Goal: Transaction & Acquisition: Obtain resource

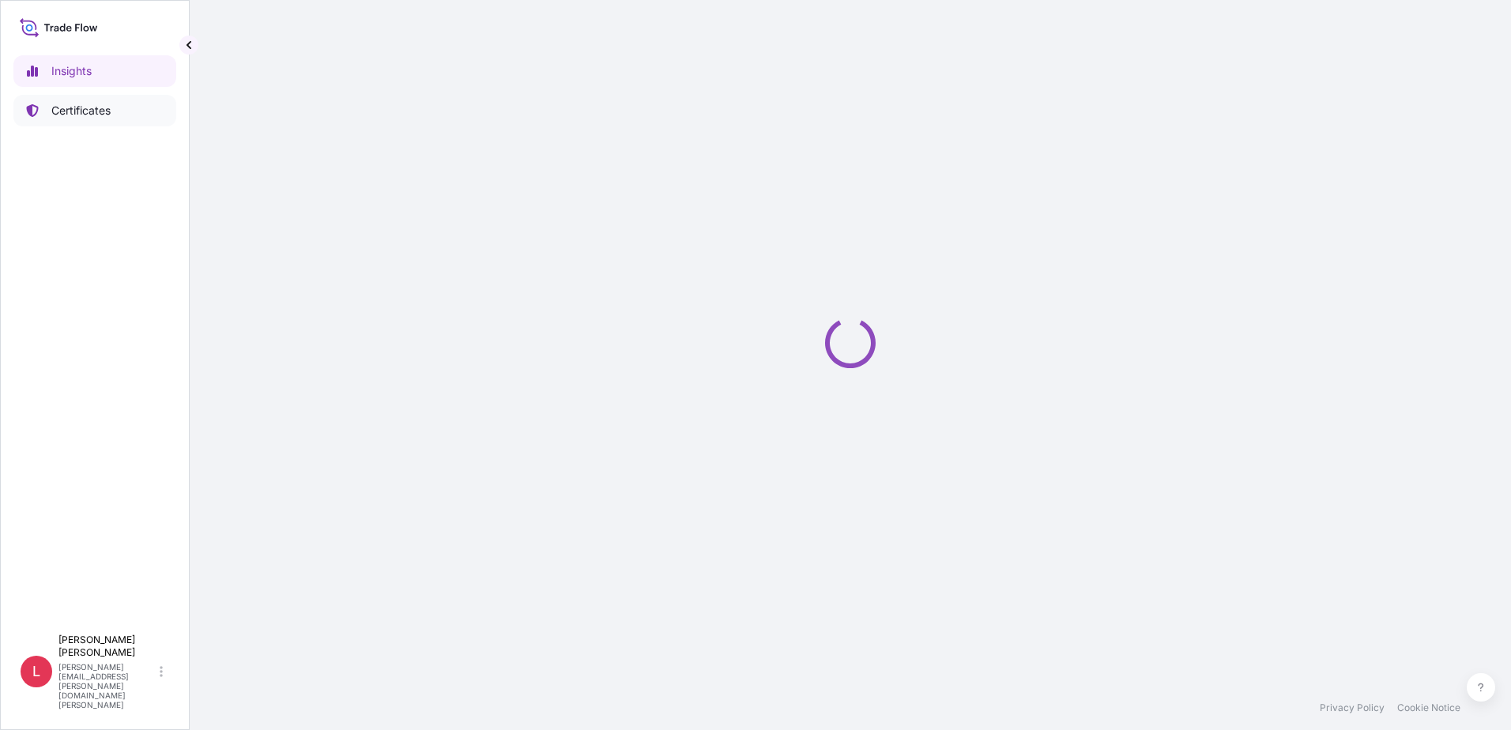
select select "2025"
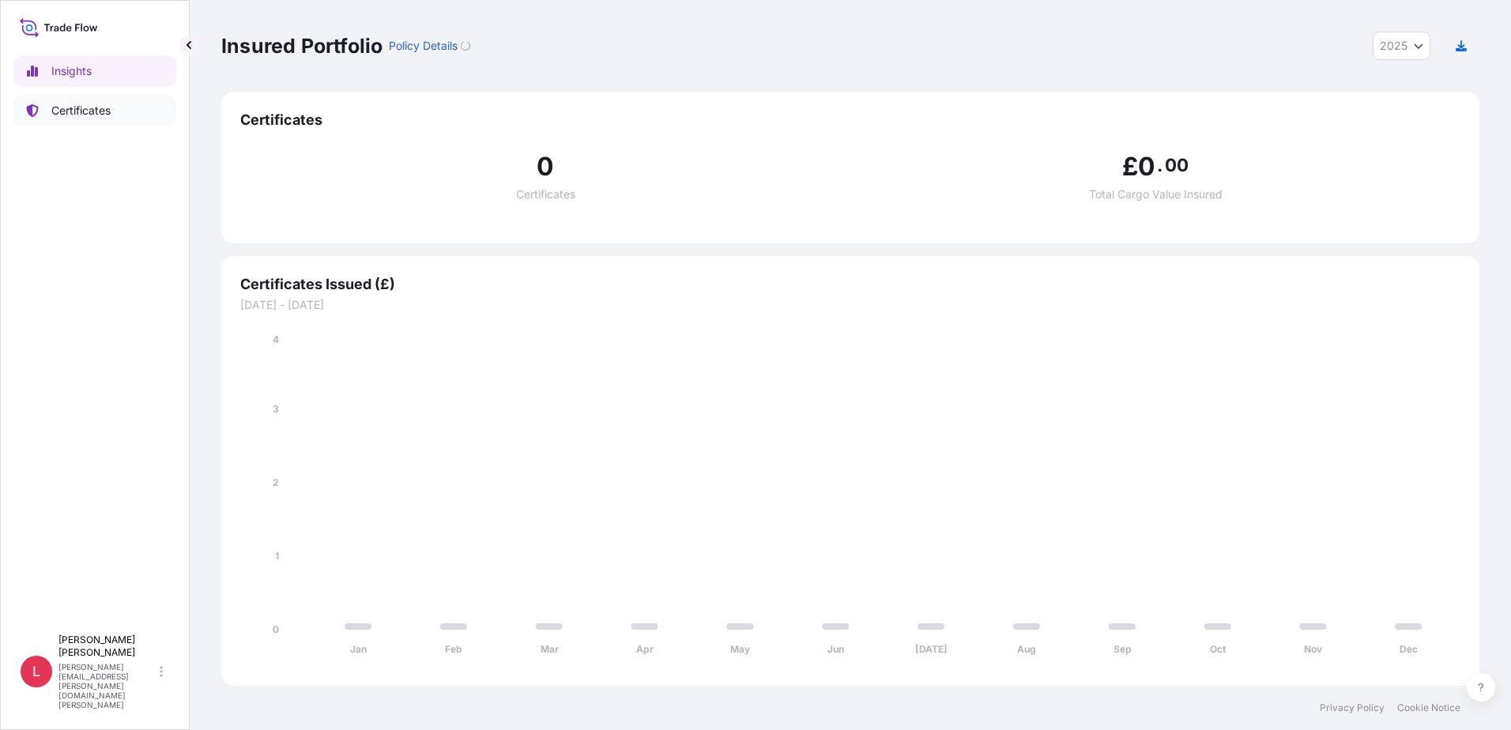
click at [66, 107] on p "Certificates" at bounding box center [80, 111] width 59 height 16
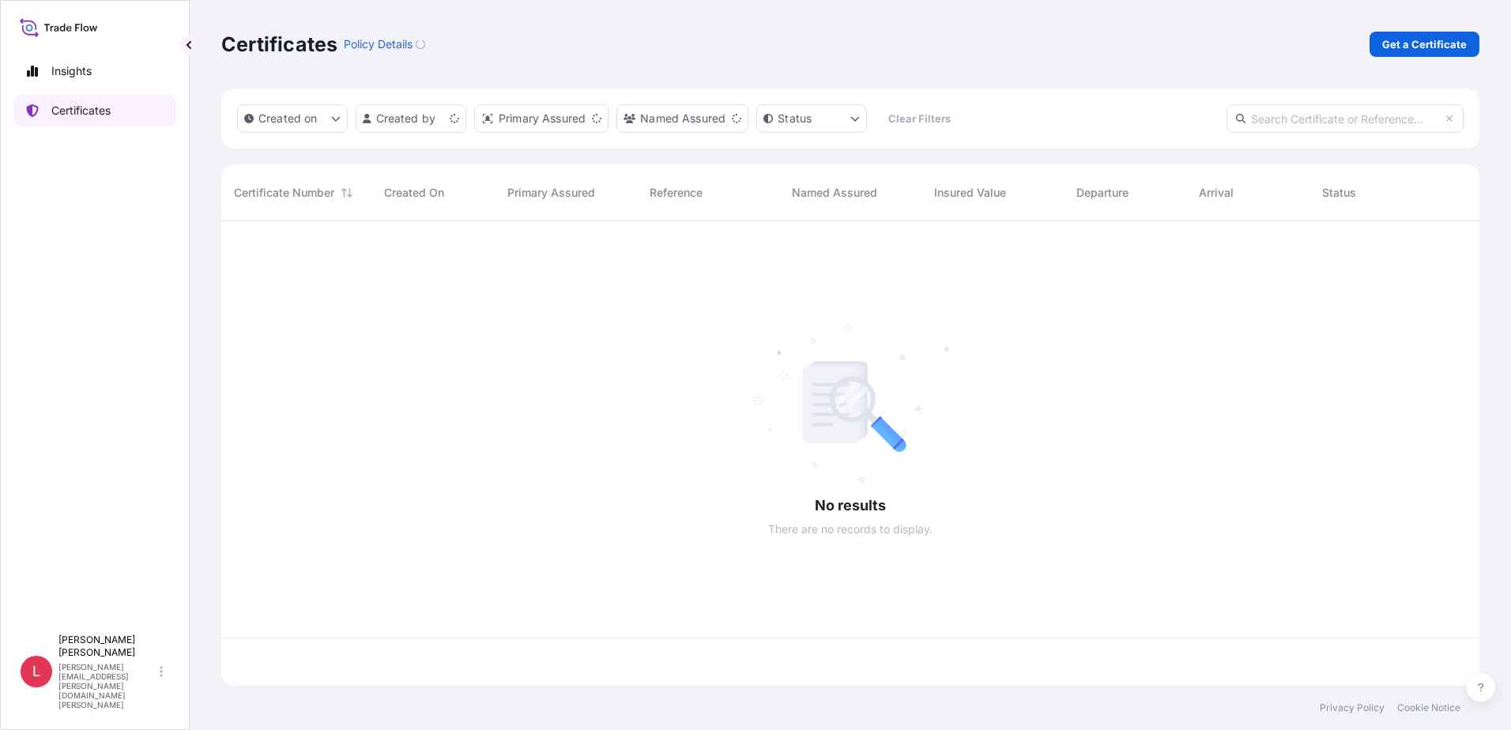
scroll to position [462, 1246]
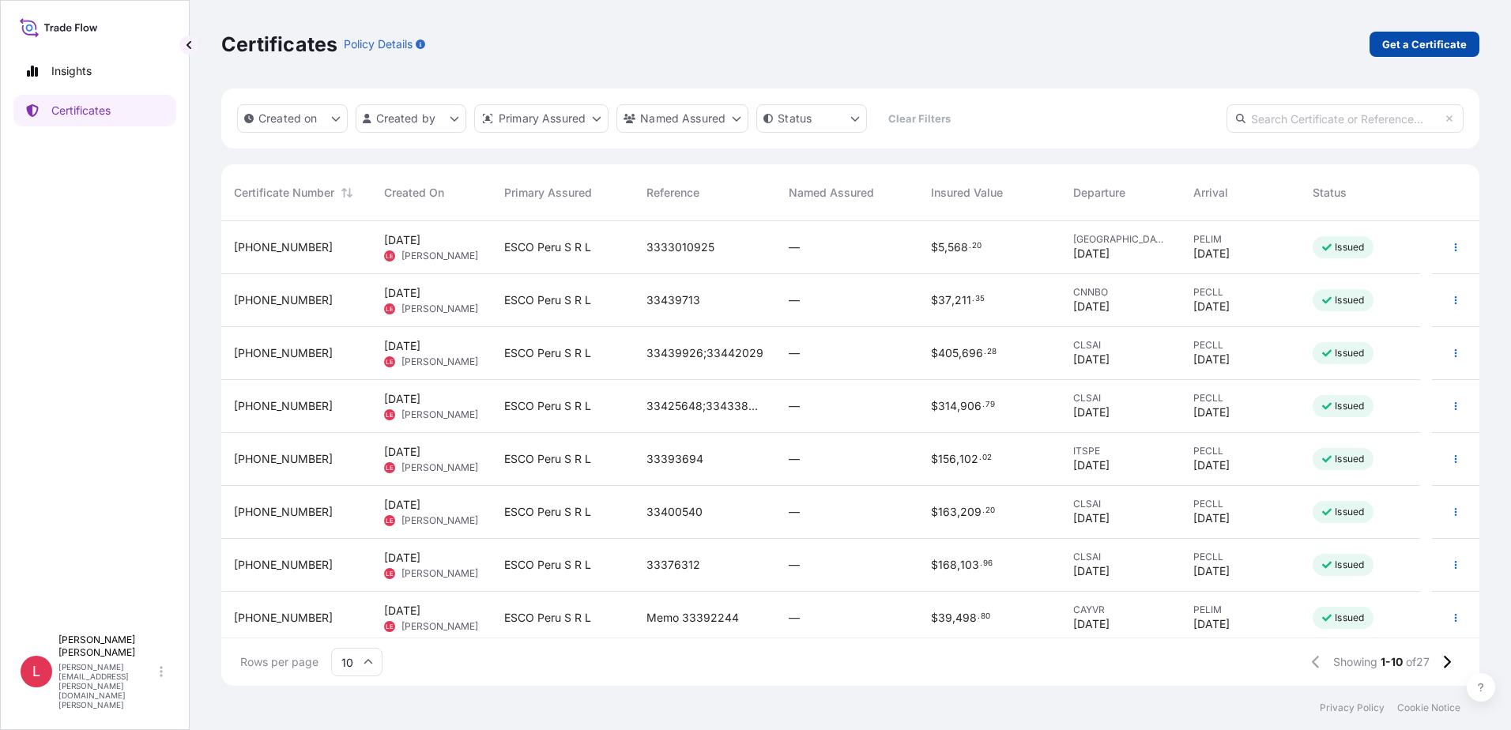
click at [1418, 40] on p "Get a Certificate" at bounding box center [1424, 44] width 85 height 16
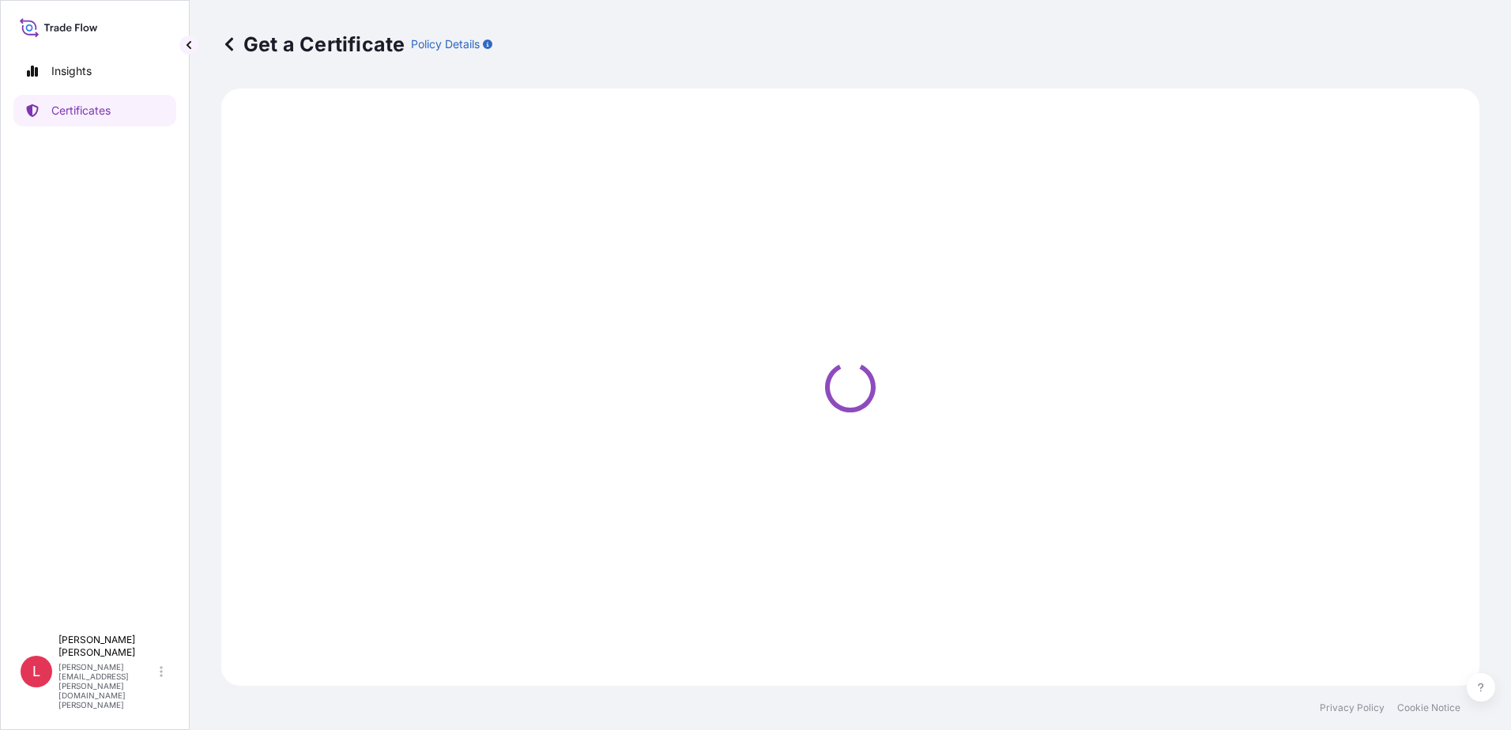
select select "Ocean Vessel"
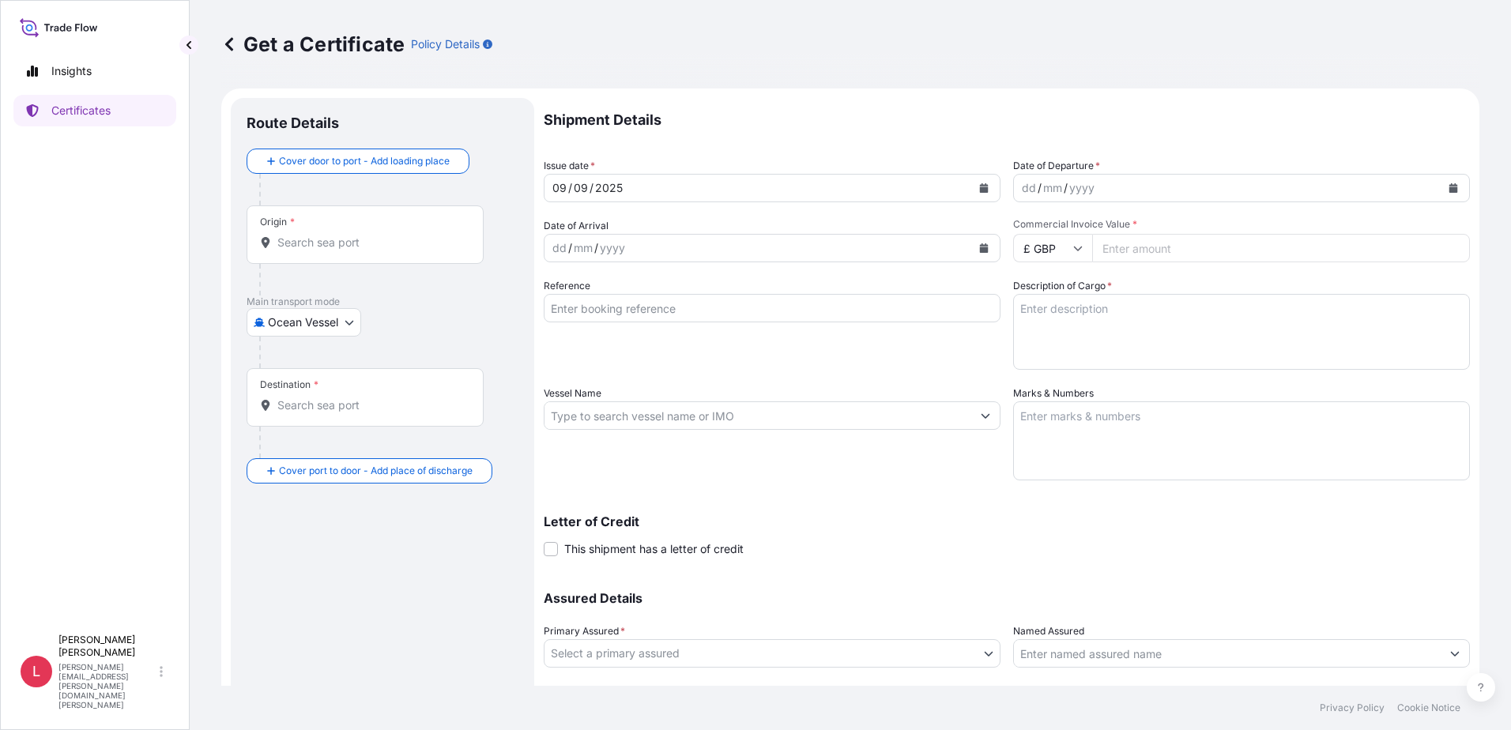
click at [1450, 188] on icon "Calendar" at bounding box center [1454, 187] width 9 height 9
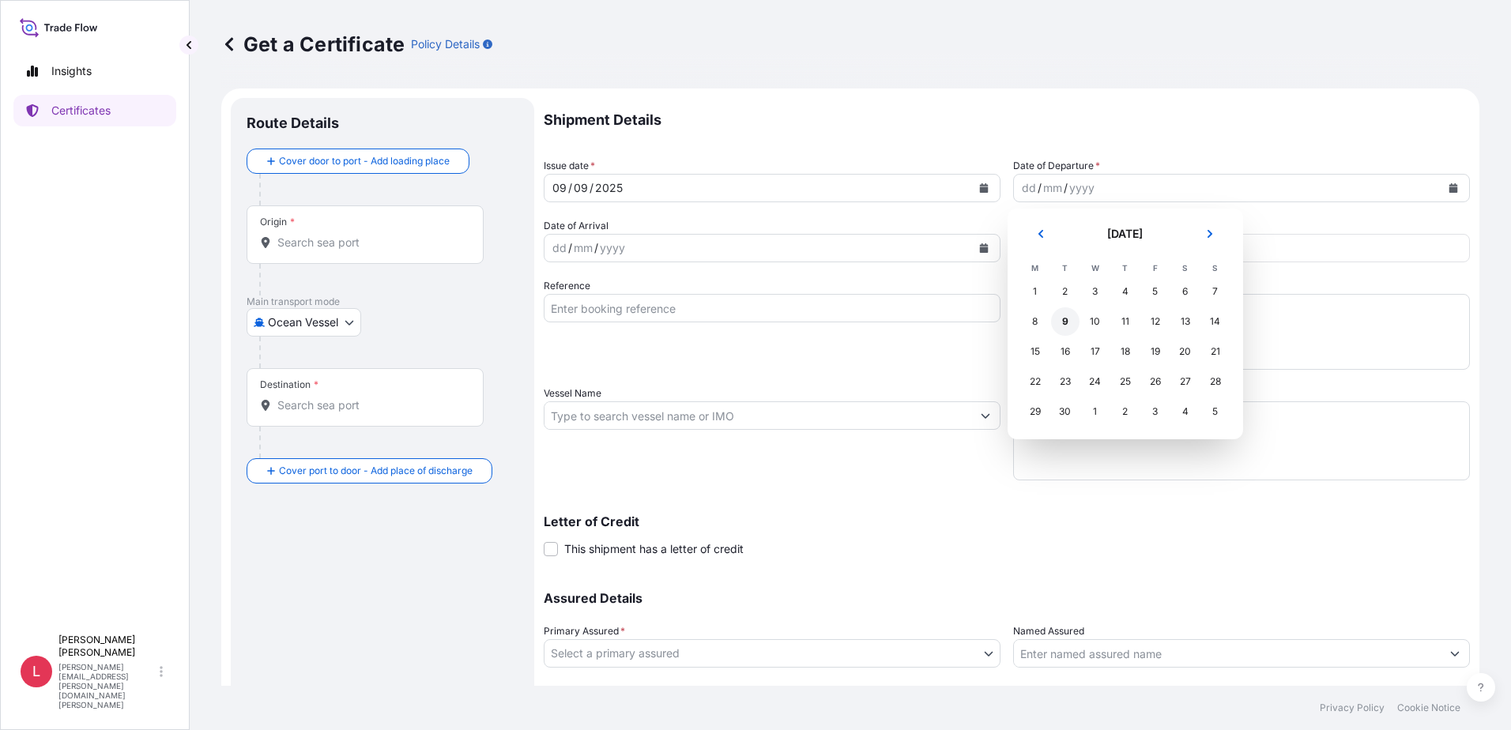
click at [1065, 322] on div "9" at bounding box center [1065, 321] width 28 height 28
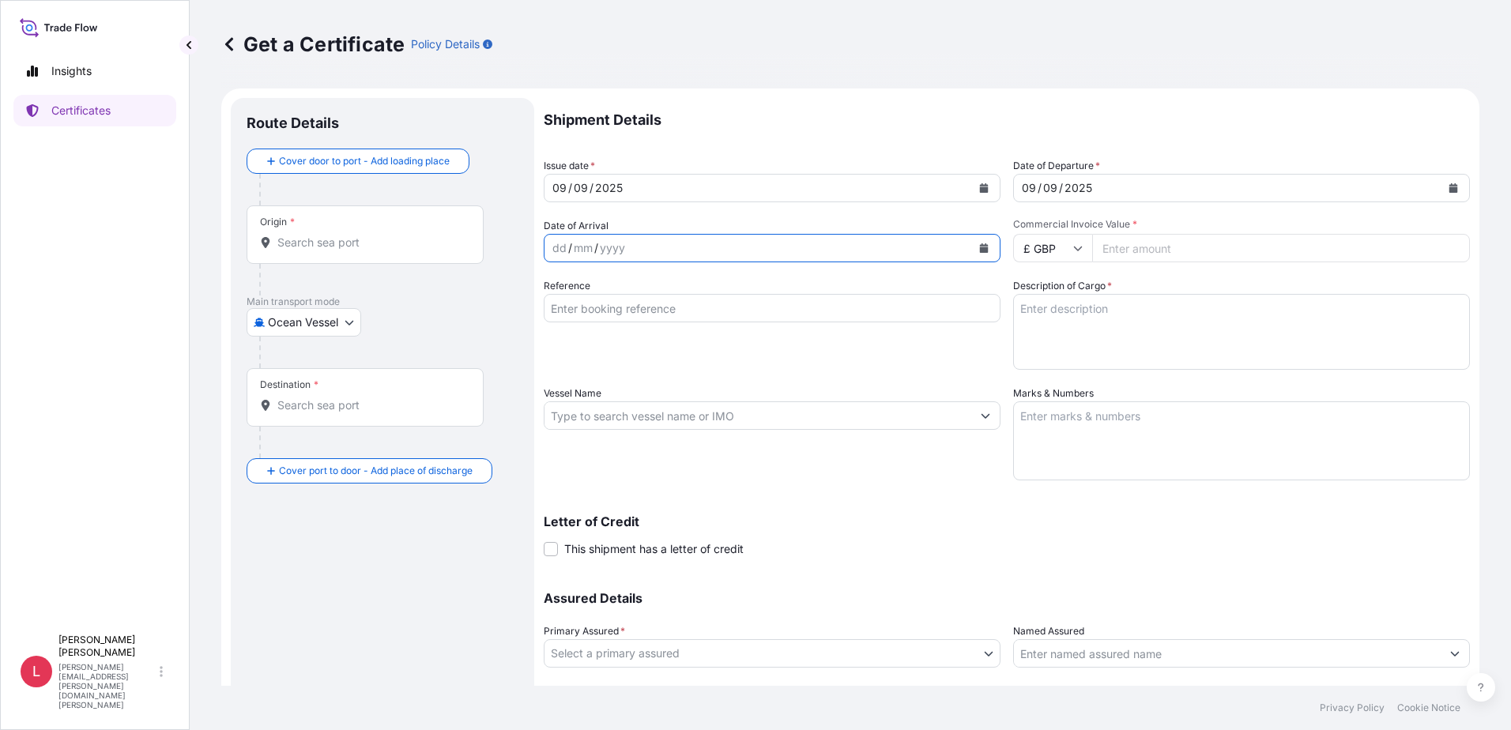
click at [979, 247] on icon "Calendar" at bounding box center [983, 247] width 9 height 9
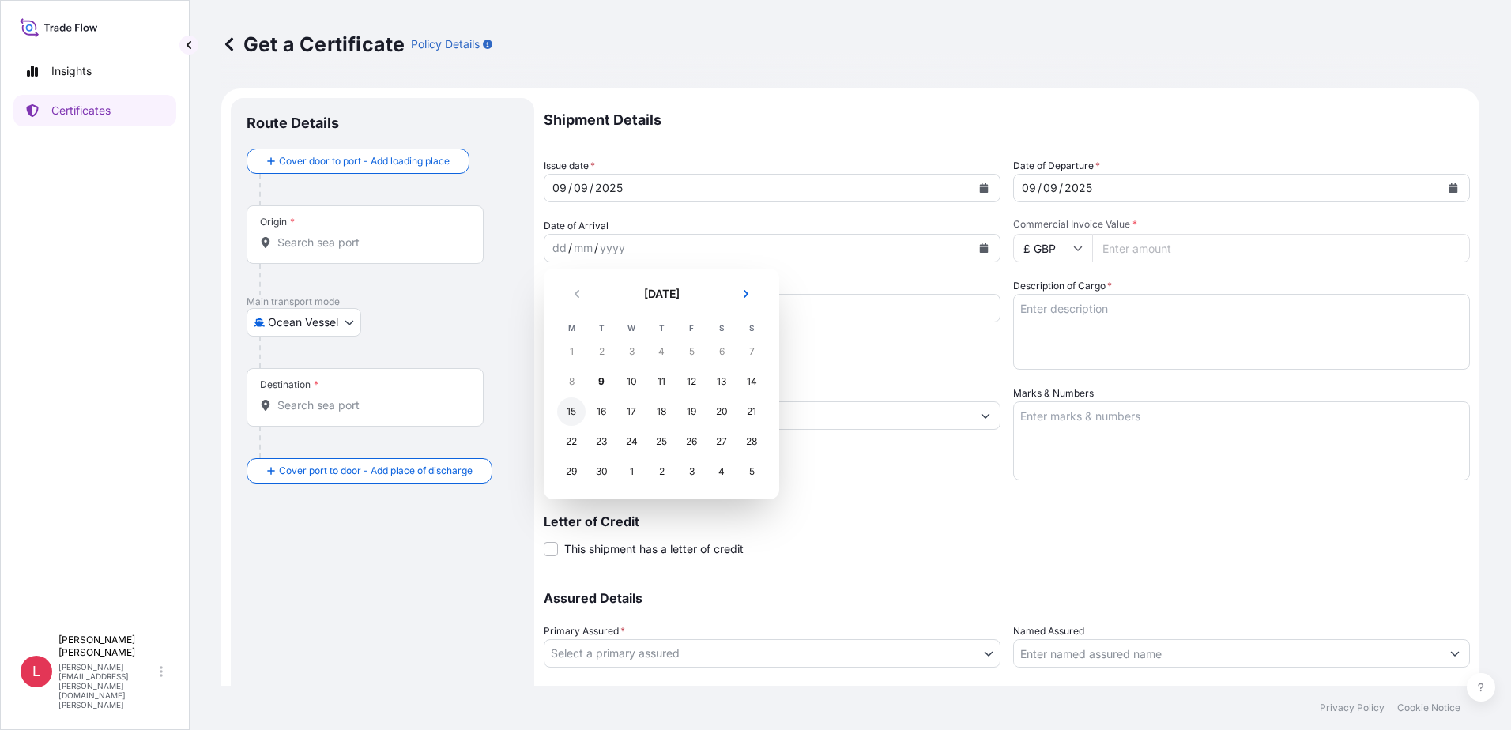
click at [575, 407] on div "15" at bounding box center [571, 412] width 28 height 28
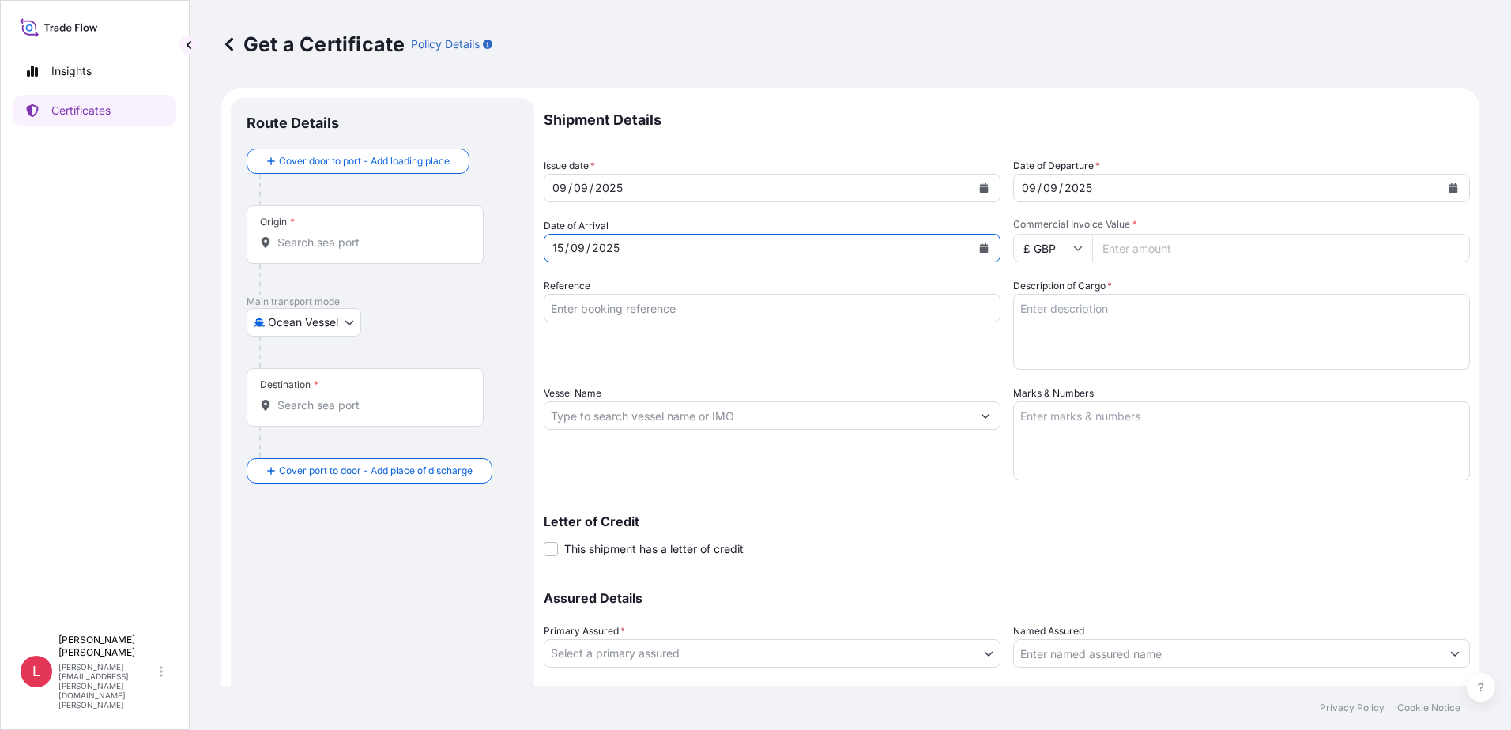
click at [1073, 247] on icon at bounding box center [1077, 247] width 9 height 9
click at [1044, 355] on div "$ USD" at bounding box center [1047, 358] width 66 height 30
type input "$ USD"
click at [1171, 252] on input "Commercial Invoice Value *" at bounding box center [1281, 248] width 378 height 28
click at [1205, 253] on input "Commercial Invoice Value *" at bounding box center [1281, 248] width 378 height 28
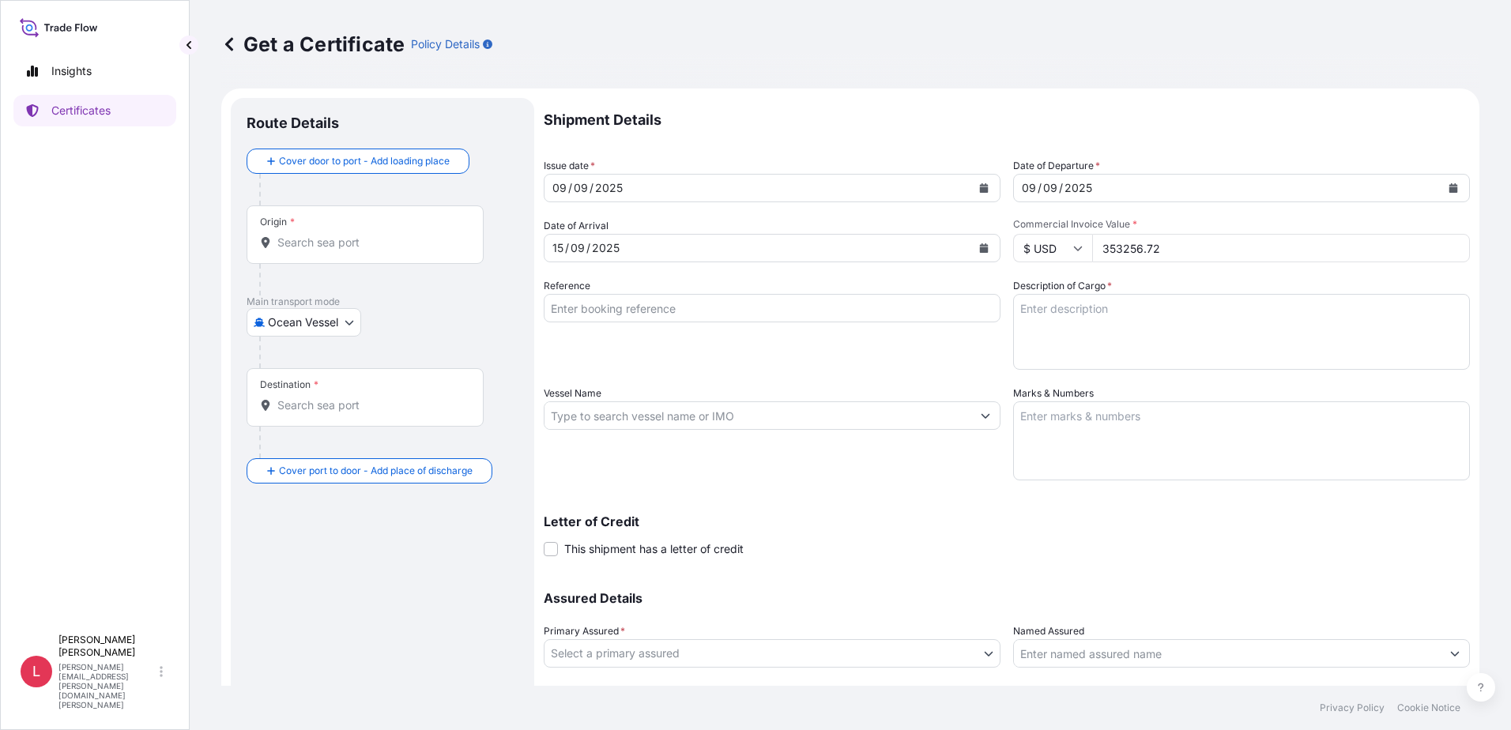
type input "353256.72"
drag, startPoint x: 740, startPoint y: 319, endPoint x: 773, endPoint y: 301, distance: 37.5
click at [740, 319] on input "Reference" at bounding box center [772, 308] width 457 height 28
click at [672, 311] on input "Reference" at bounding box center [772, 308] width 457 height 28
paste input "33444698;33456993;;;;;;;;"
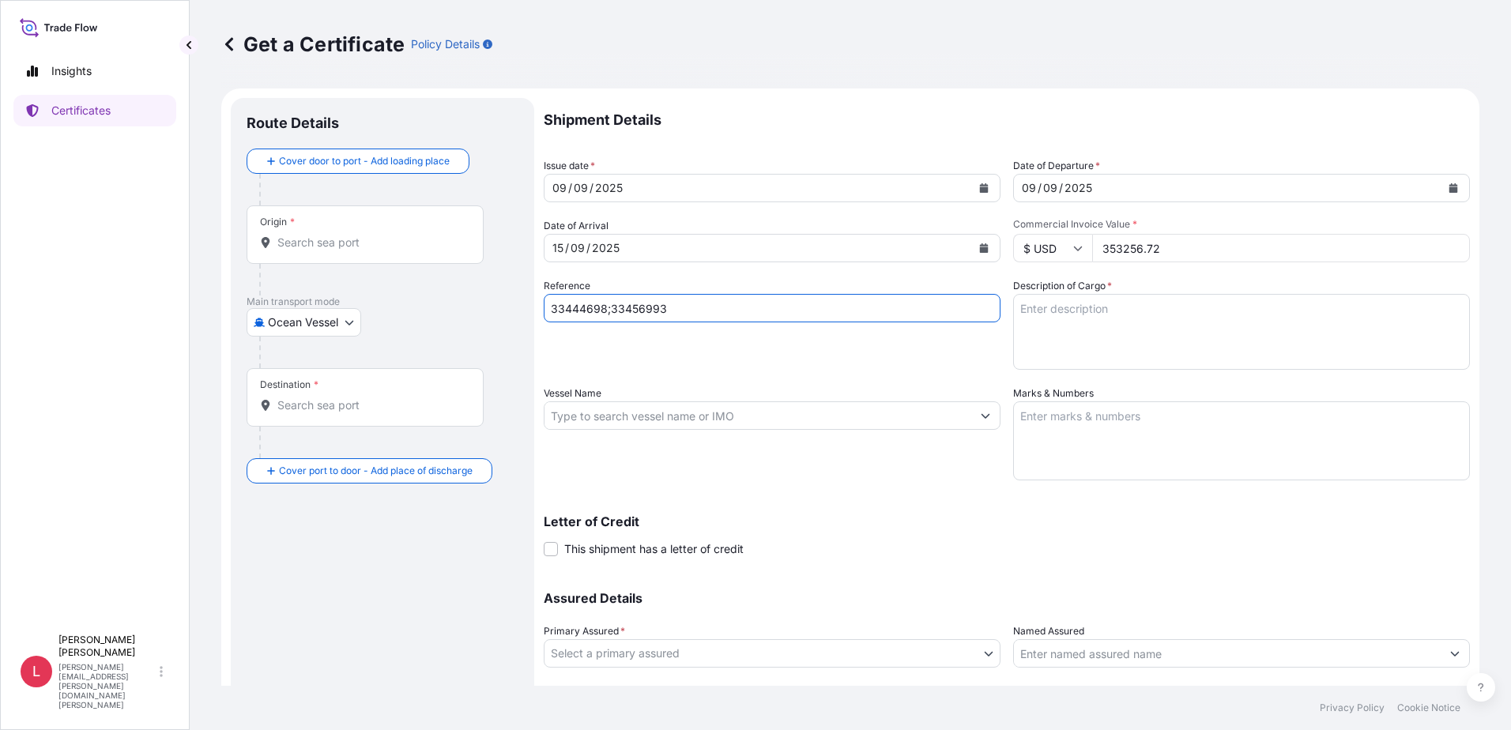
type input "33444698;33456993"
click at [1220, 337] on textarea "Description of Cargo *" at bounding box center [1241, 332] width 457 height 76
click at [1031, 309] on textarea "Description of Cargo *" at bounding box center [1241, 332] width 457 height 76
paste textarea "EXCAVATING TEETH INSURANCE PREMIUM USD 194.29"
type textarea "EXCAVATING TEETH INSURANCE PREMIUM USD 194.29"
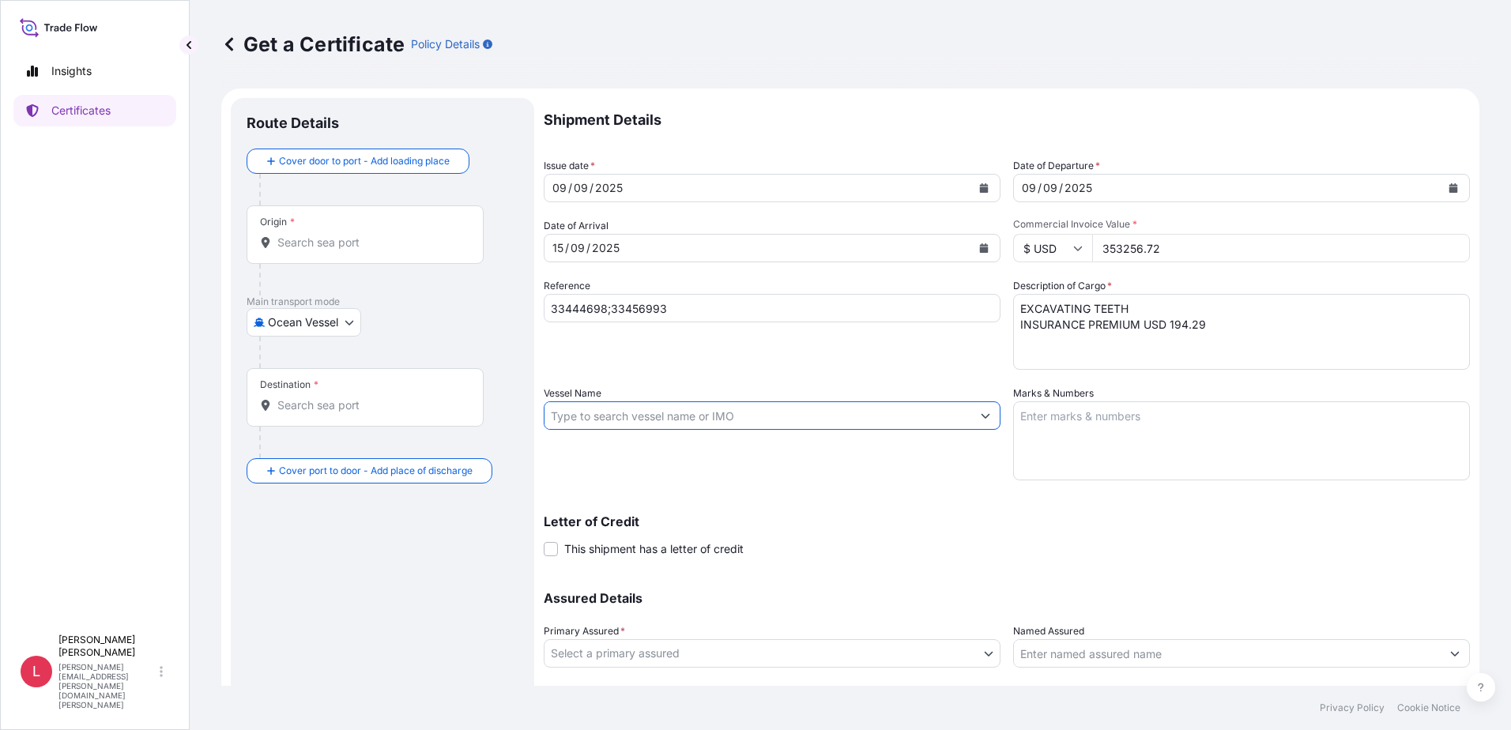
click at [933, 415] on input "Vessel Name" at bounding box center [758, 416] width 427 height 28
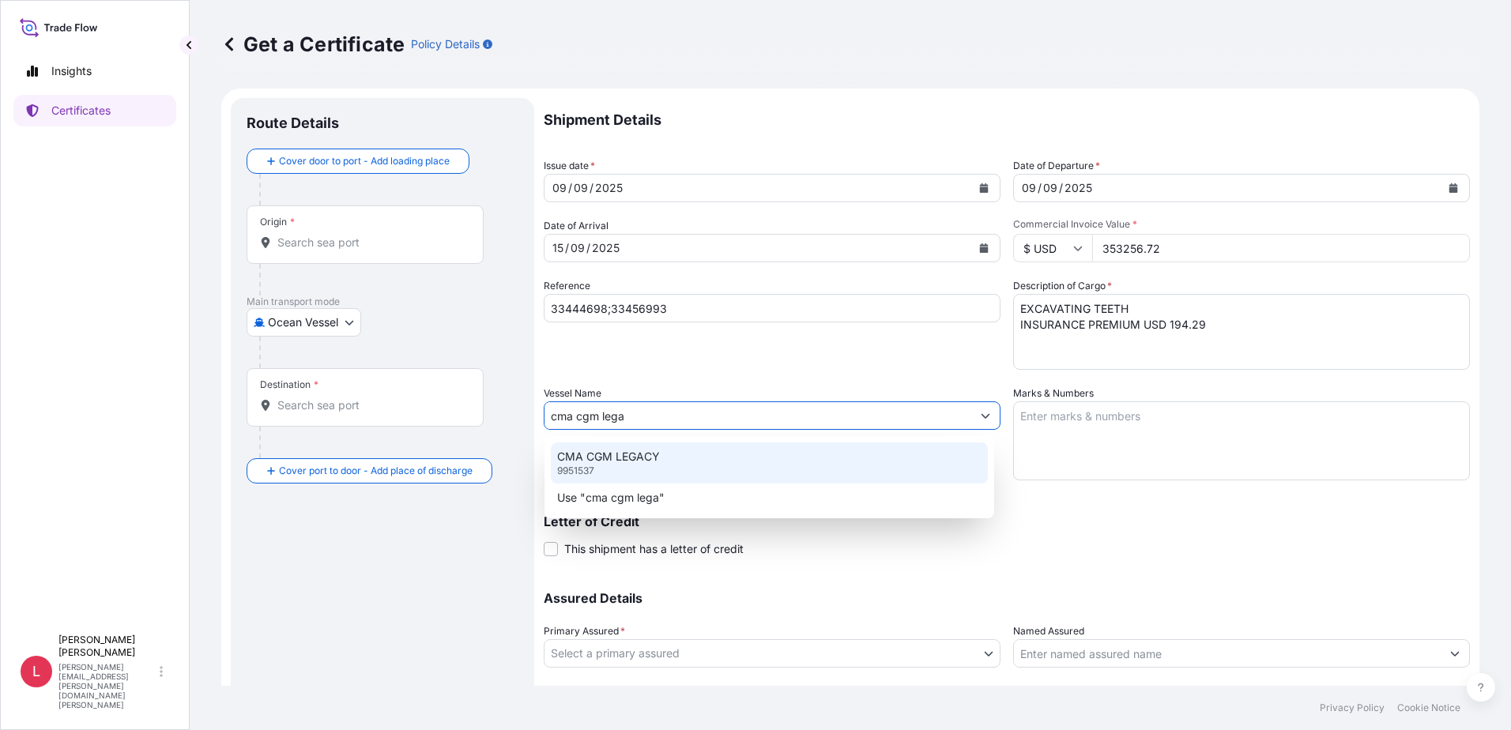
click at [604, 460] on p "CMA CGM LEGACY" at bounding box center [608, 457] width 103 height 16
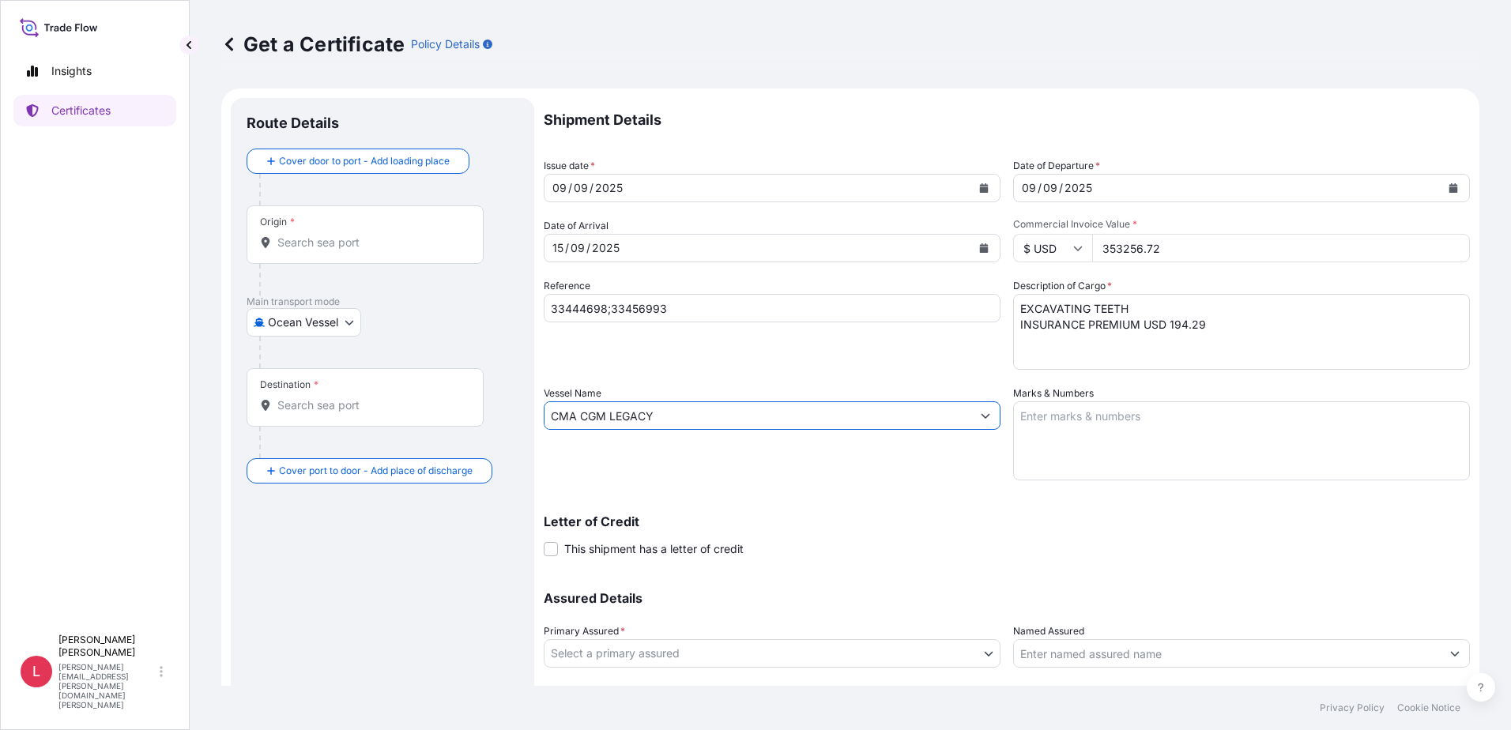
type input "CMA CGM LEGACY"
click at [1084, 428] on textarea "Marks & Numbers" at bounding box center [1241, 441] width 457 height 79
click at [1078, 428] on textarea "Marks & Numbers" at bounding box center [1241, 441] width 457 height 79
paste textarea "0MHRQW1MA"
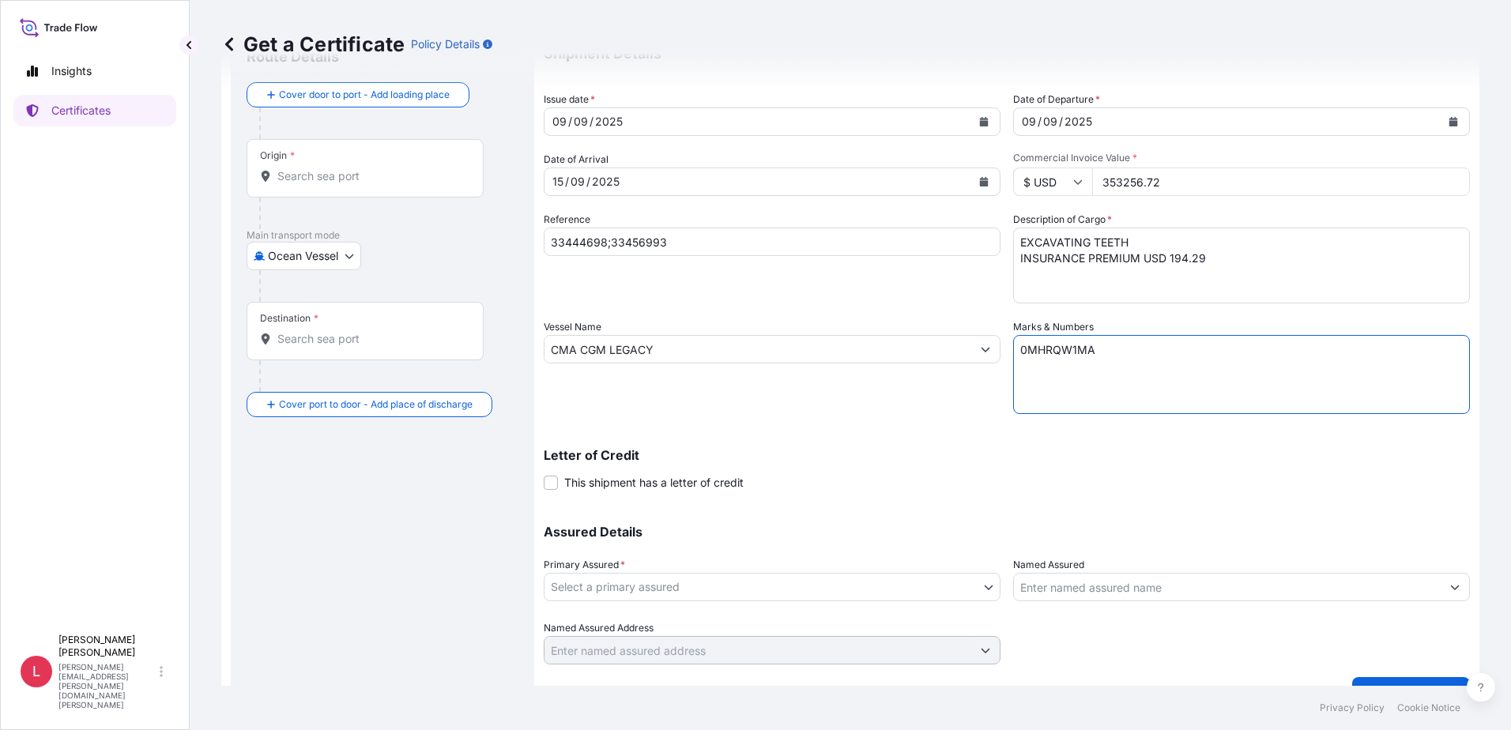
scroll to position [99, 0]
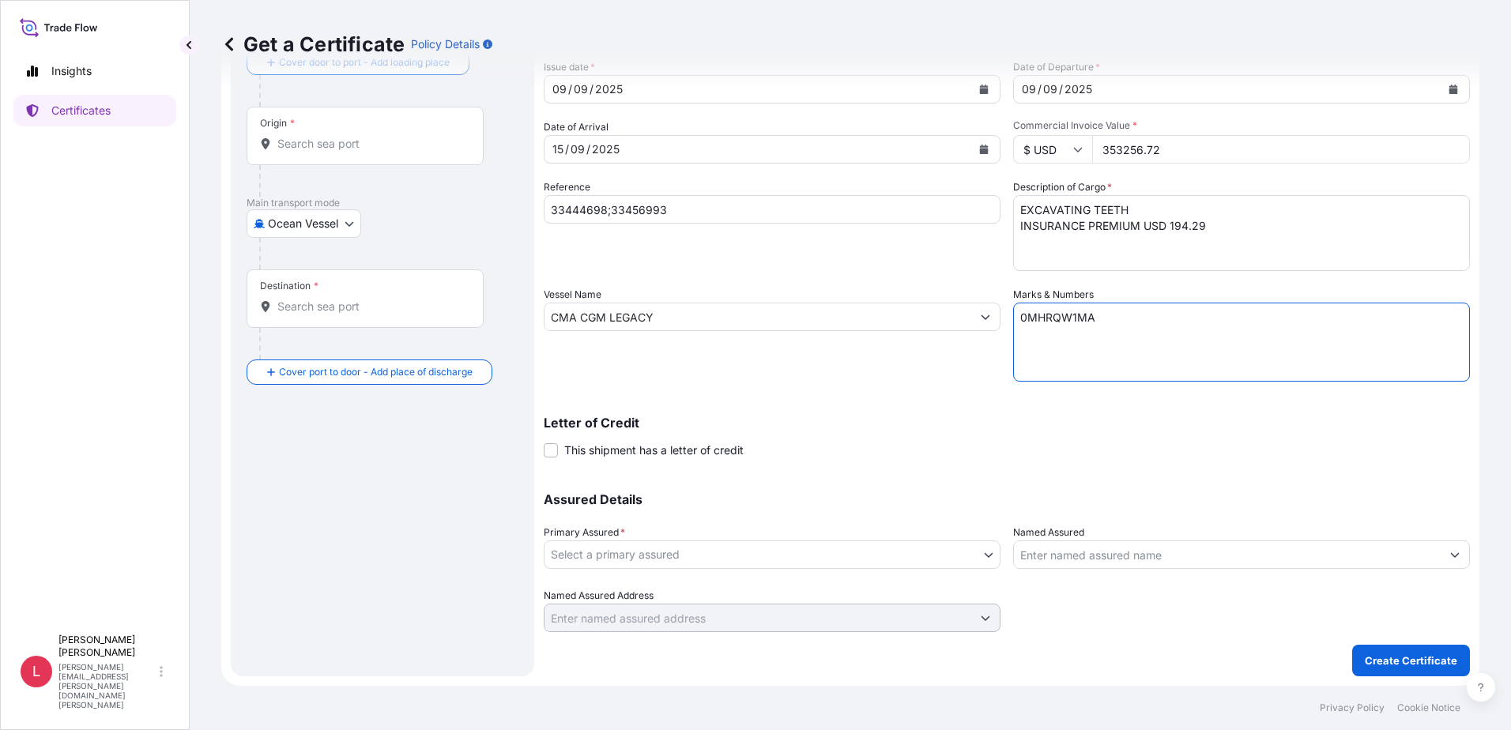
type textarea "0MHRQW1MA"
click at [977, 555] on body "Insights Certificates L [PERSON_NAME] [PERSON_NAME][EMAIL_ADDRESS][PERSON_NAME]…" at bounding box center [755, 365] width 1511 height 730
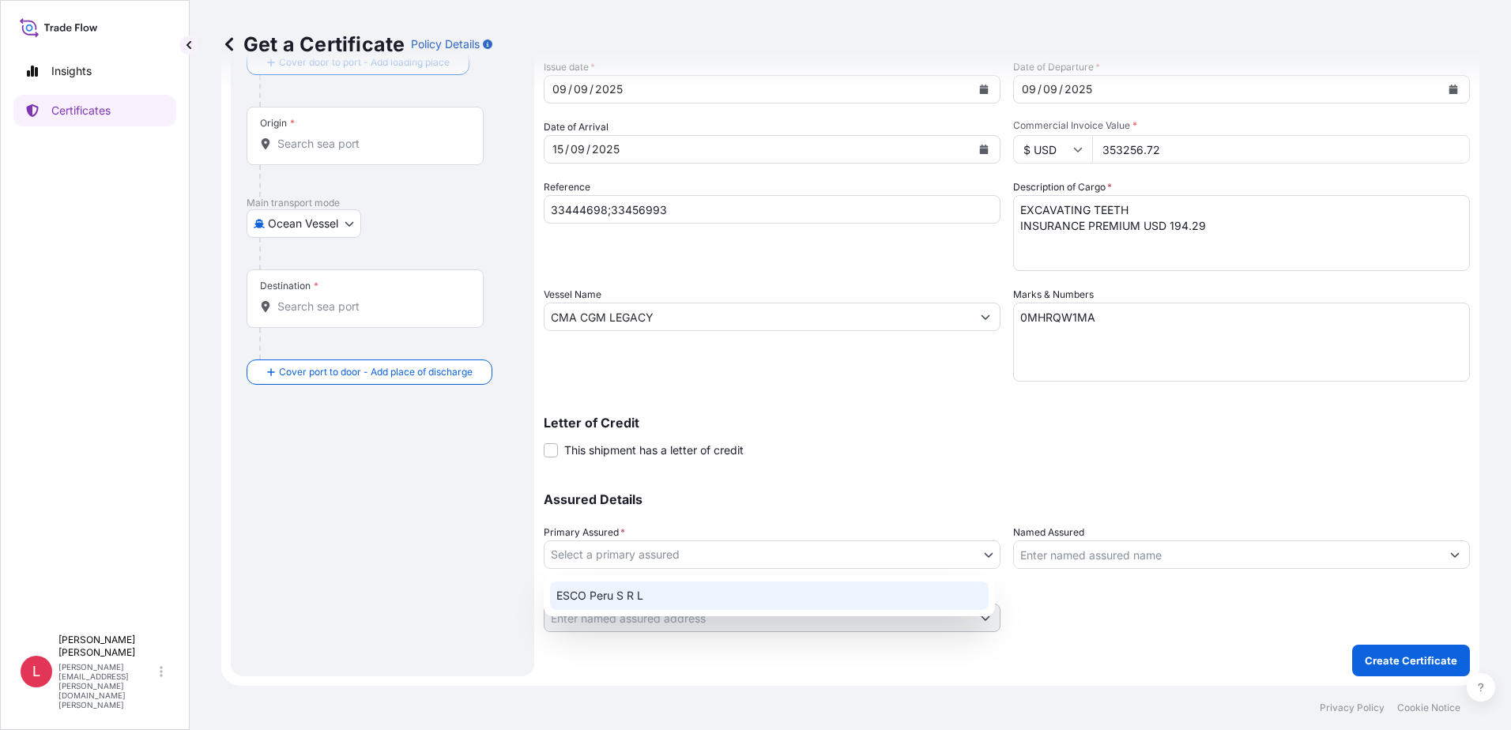
click at [682, 592] on div "ESCO Peru S R L" at bounding box center [769, 596] width 439 height 28
select select "31779"
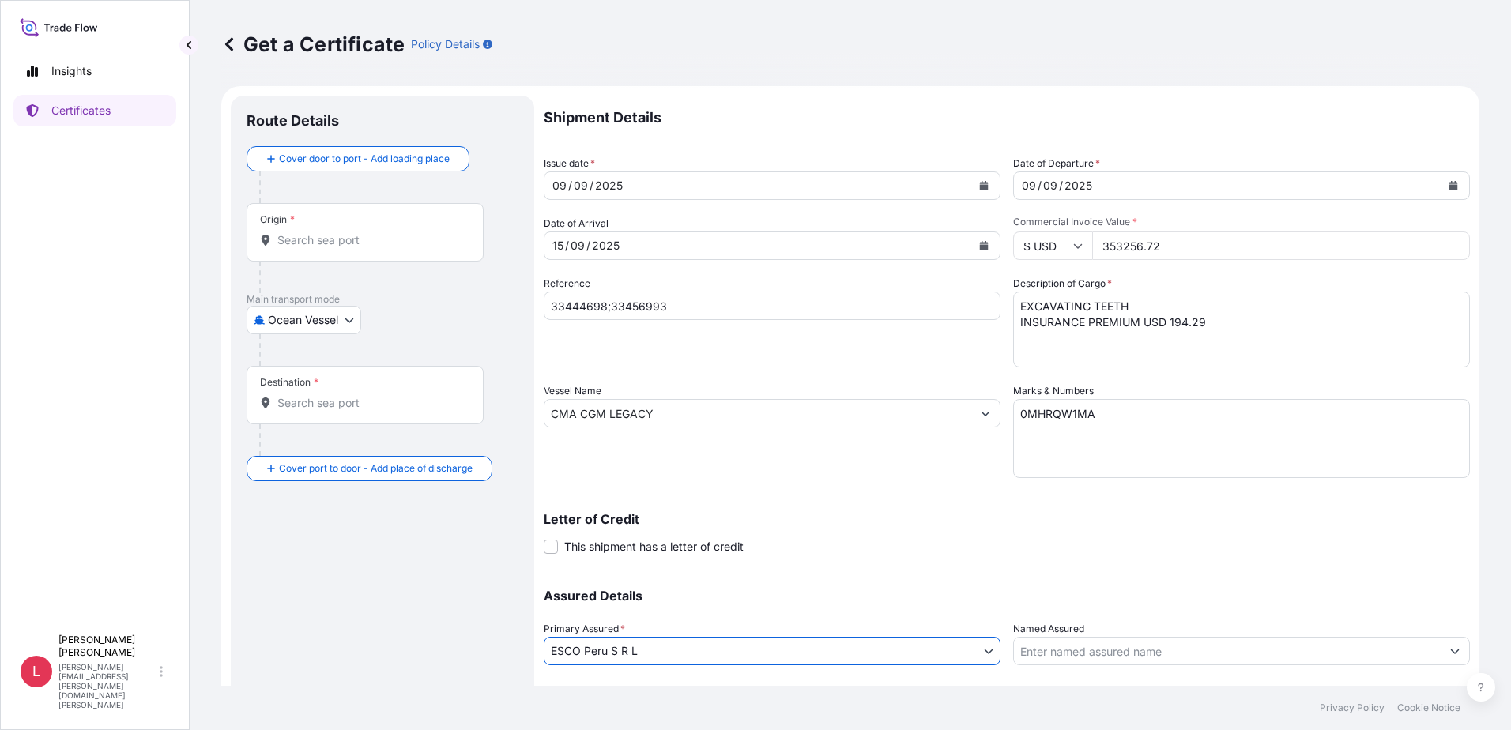
scroll to position [0, 0]
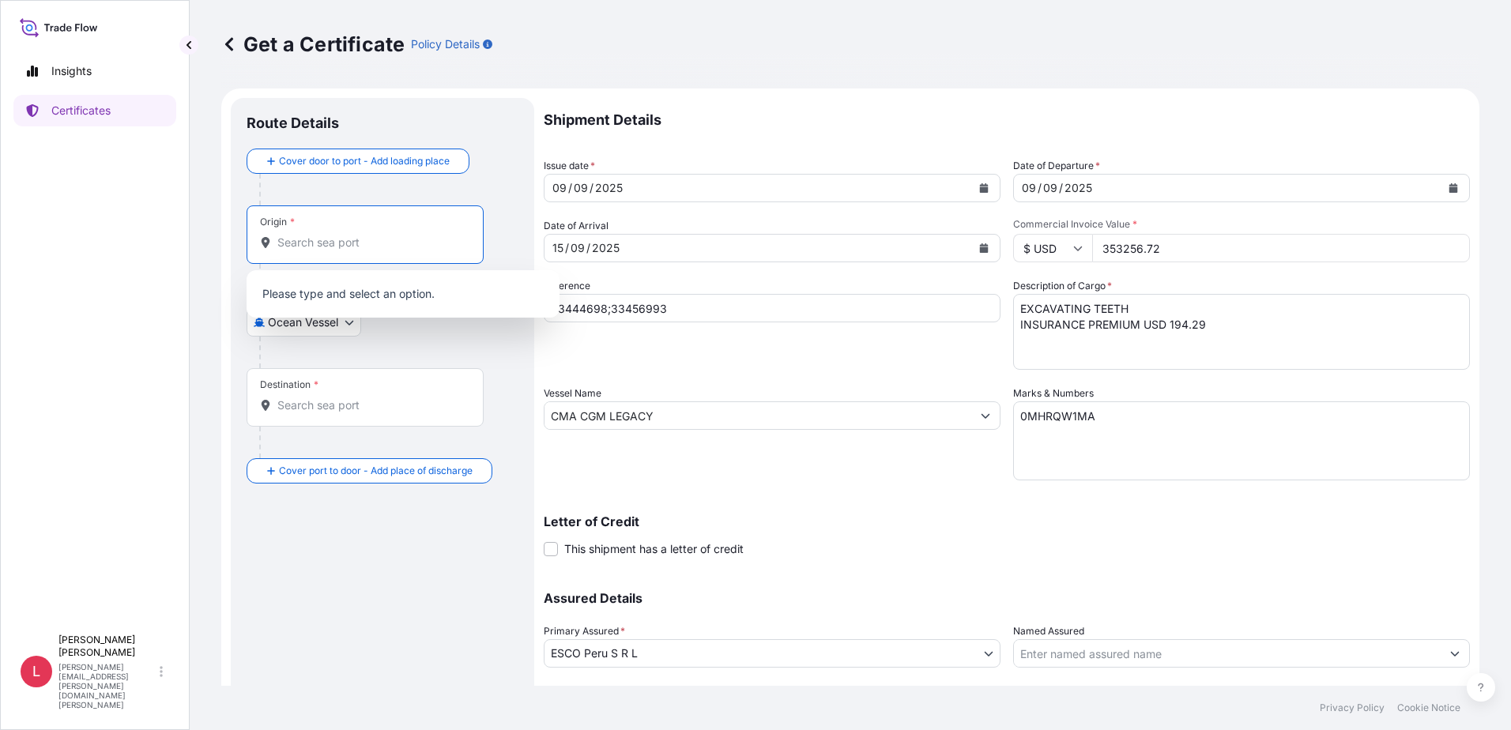
click at [365, 249] on input "Origin *" at bounding box center [370, 243] width 187 height 16
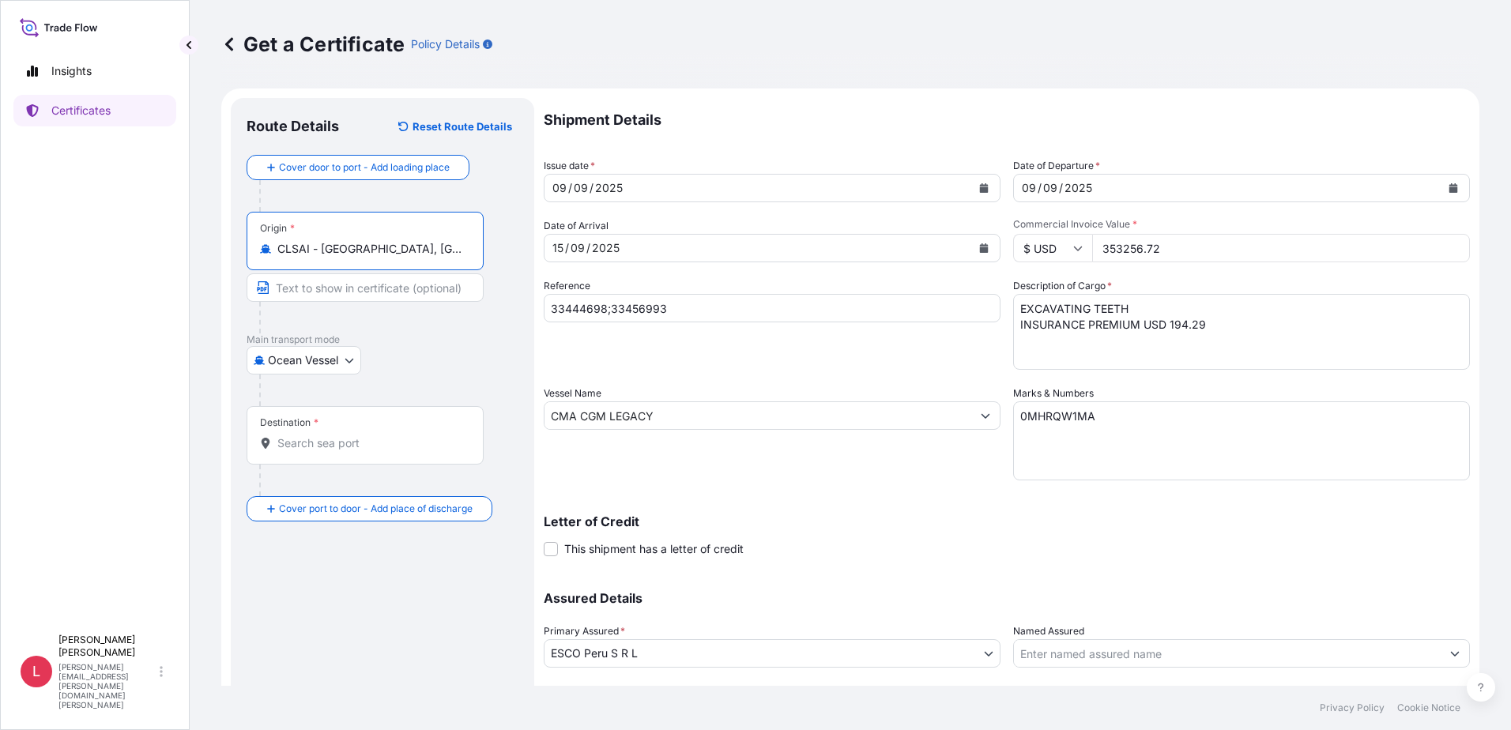
type input "CLSAI - [GEOGRAPHIC_DATA], [GEOGRAPHIC_DATA]"
click at [359, 448] on input "Destination *" at bounding box center [370, 444] width 187 height 16
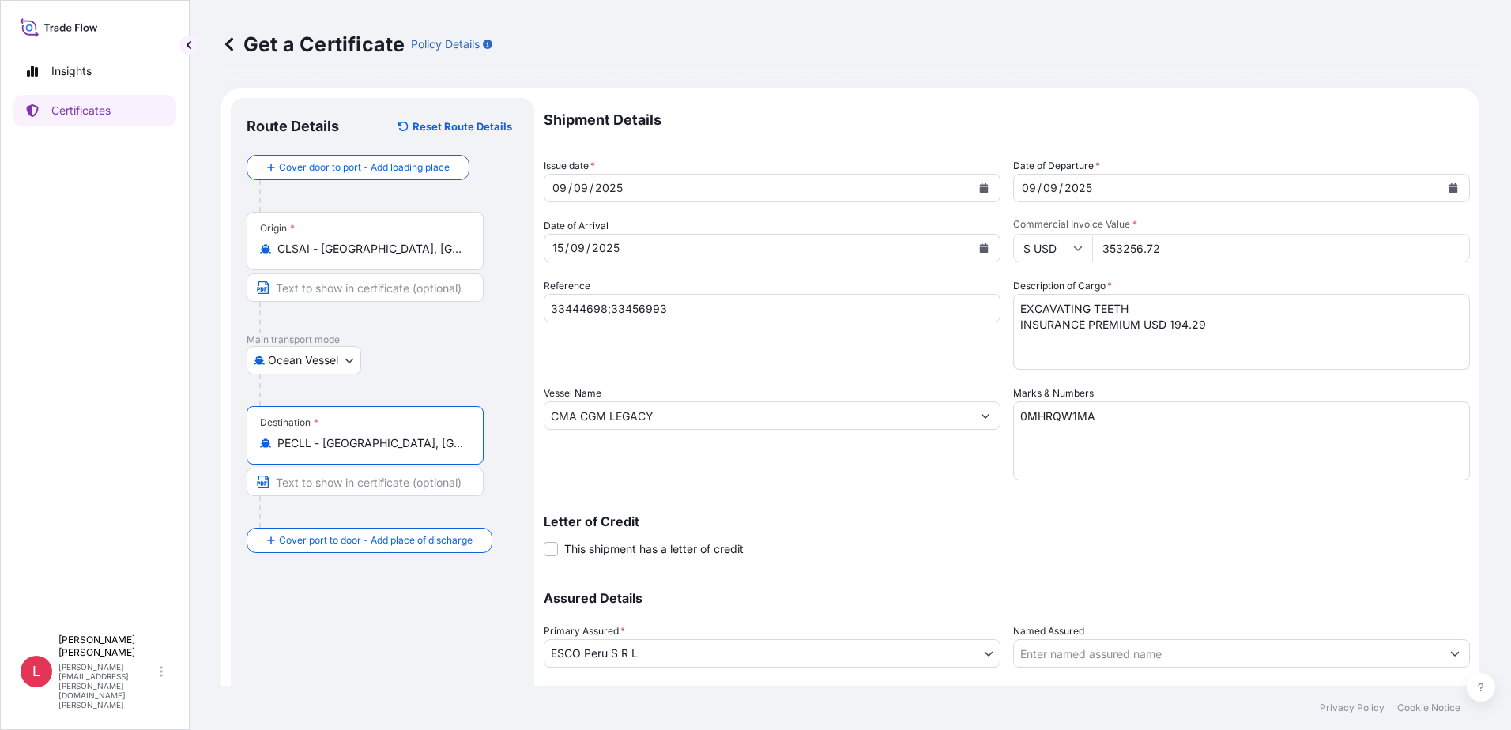
type input "PECLL - [GEOGRAPHIC_DATA], [GEOGRAPHIC_DATA]"
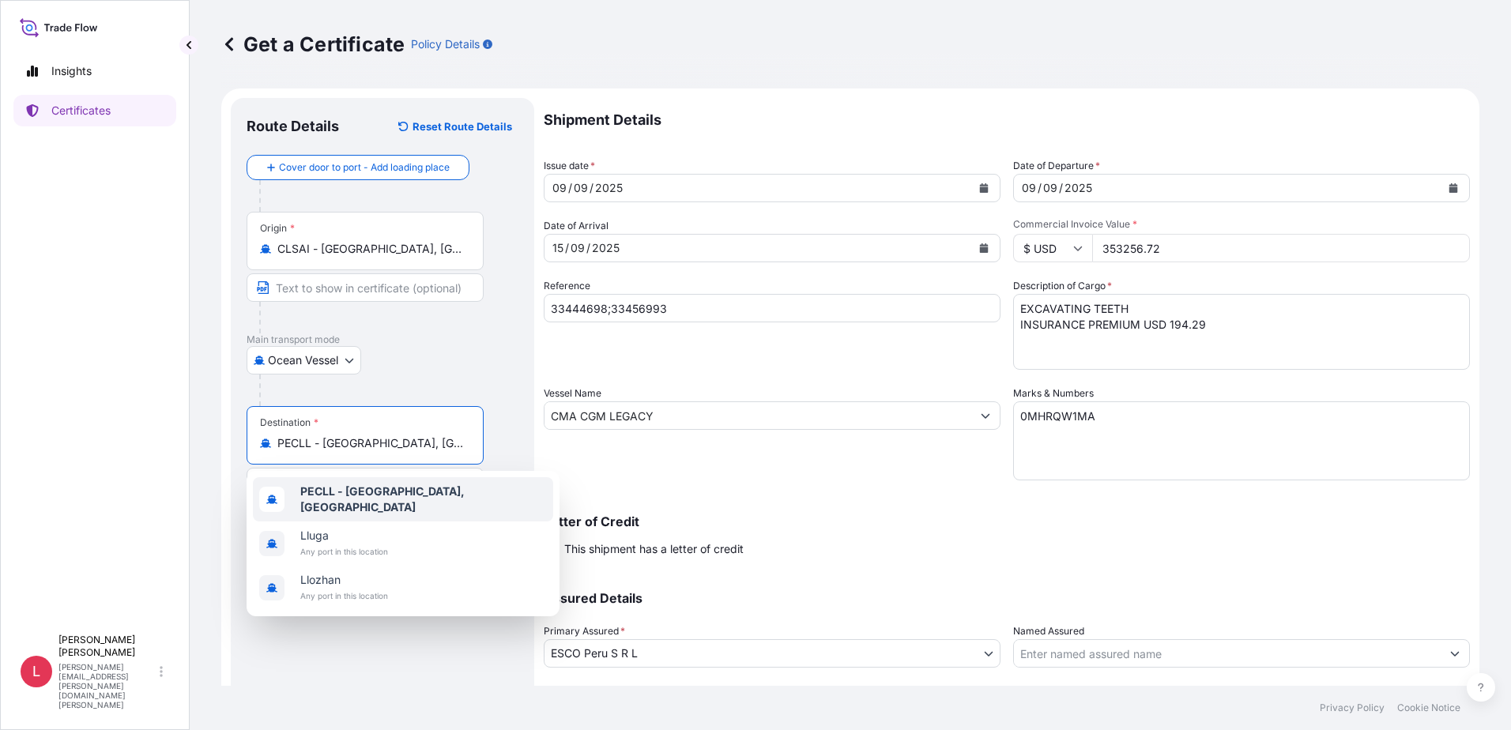
click at [365, 496] on b "PECLL - [GEOGRAPHIC_DATA], [GEOGRAPHIC_DATA]" at bounding box center [382, 499] width 164 height 29
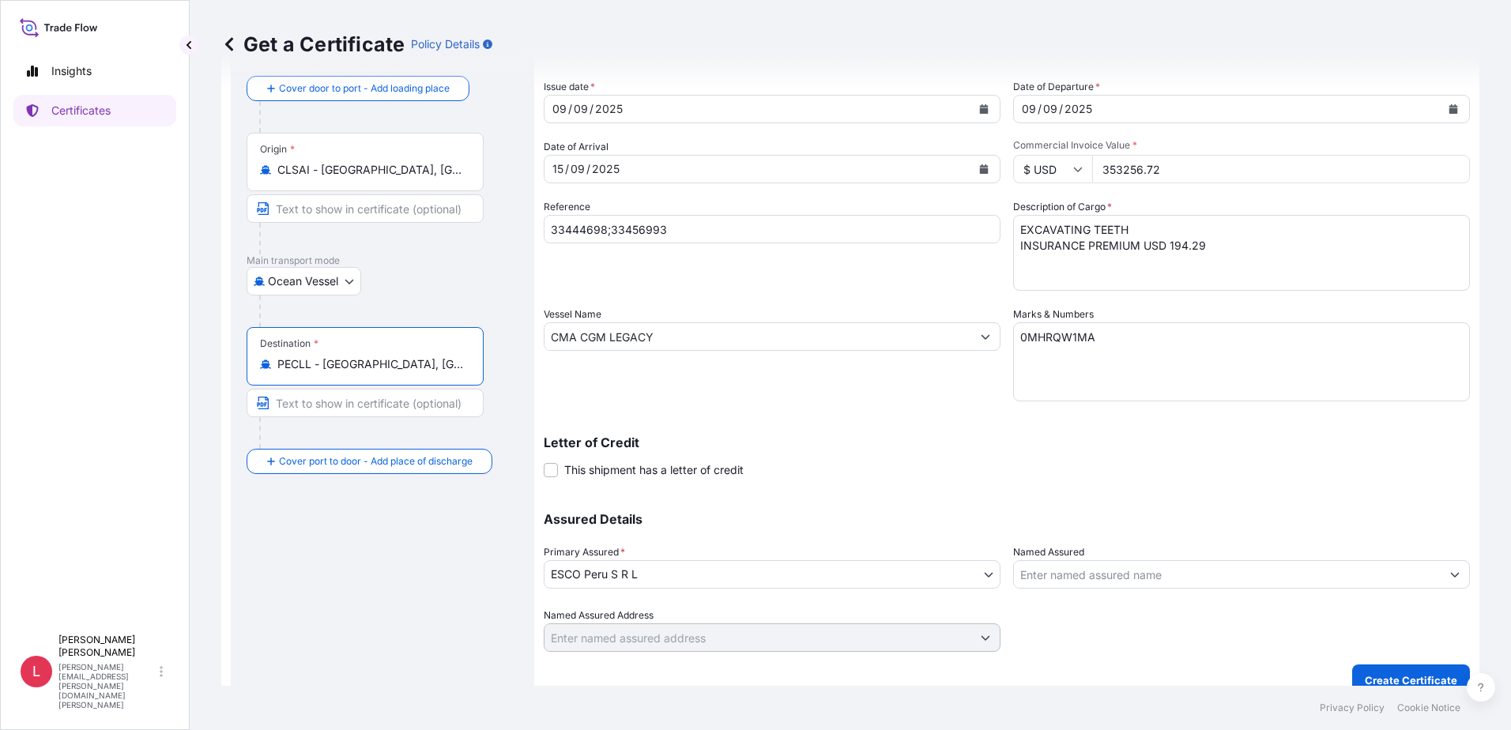
scroll to position [99, 0]
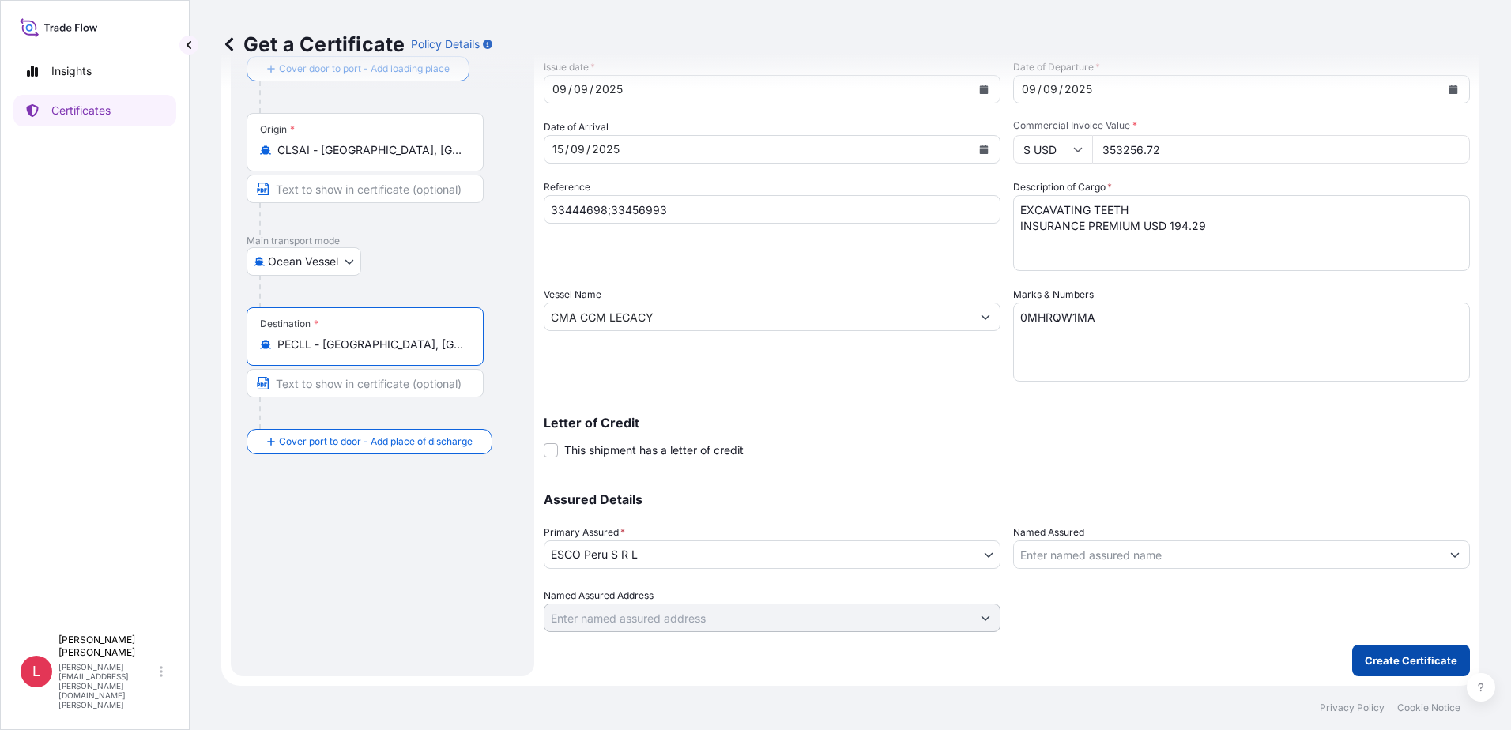
click at [1390, 658] on p "Create Certificate" at bounding box center [1411, 661] width 92 height 16
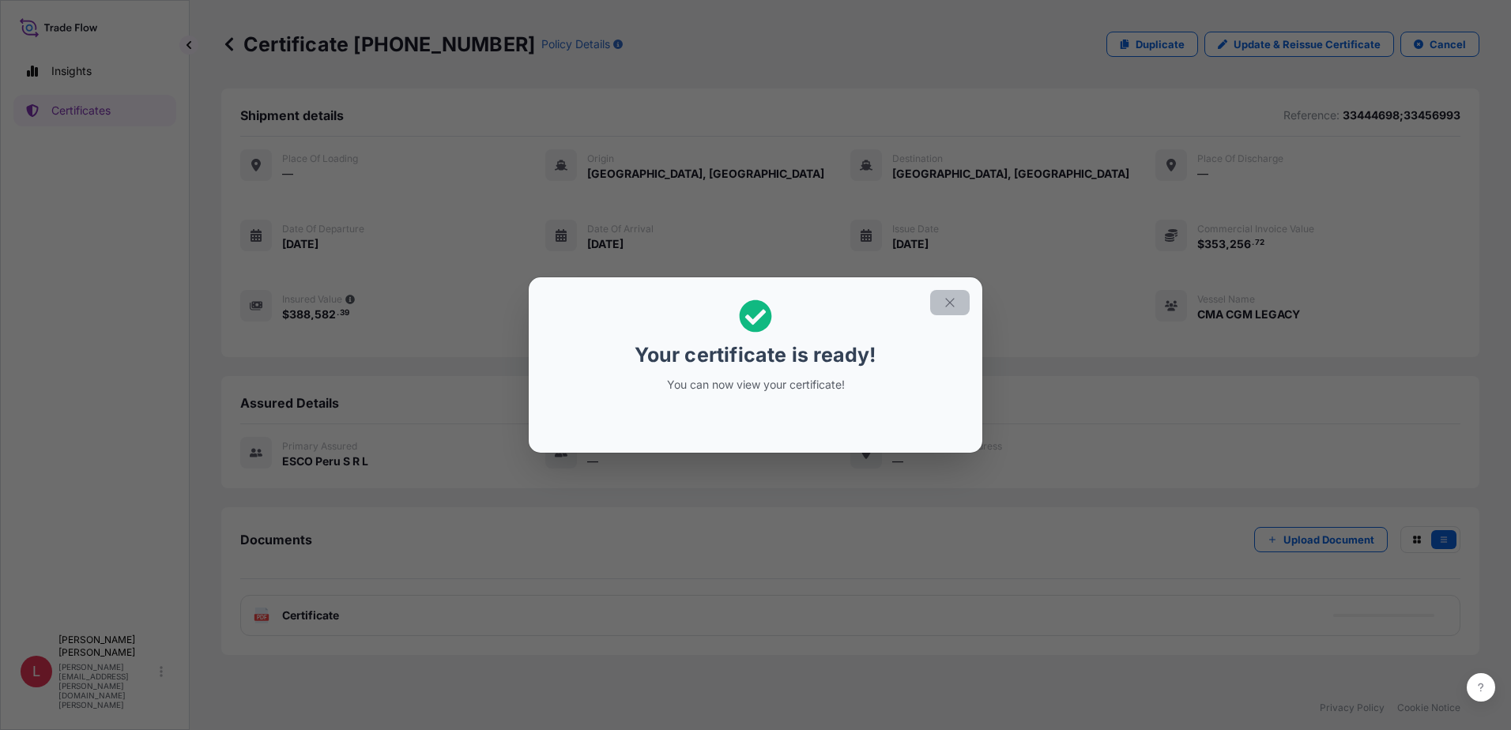
click at [953, 304] on icon "button" at bounding box center [950, 303] width 14 height 14
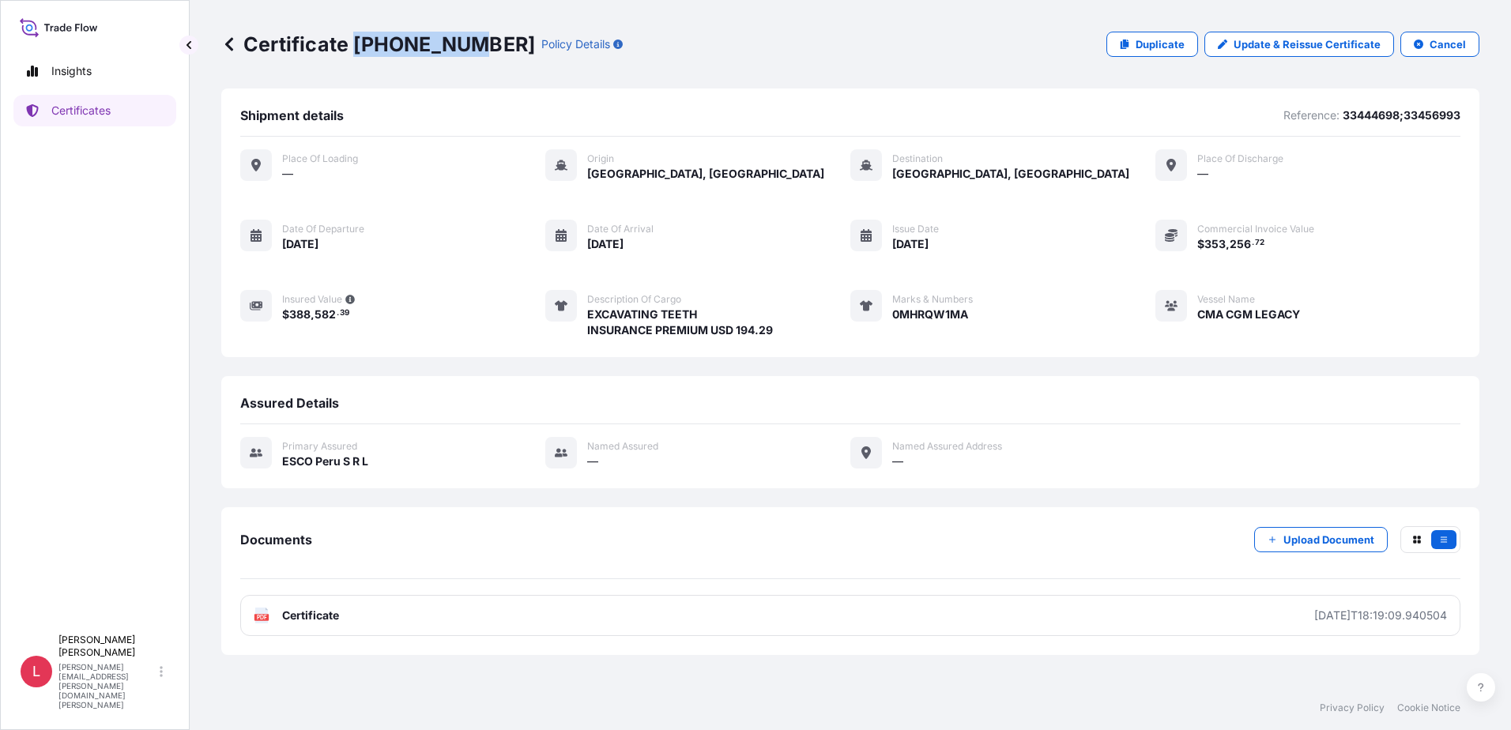
drag, startPoint x: 355, startPoint y: 44, endPoint x: 461, endPoint y: 41, distance: 106.0
click at [461, 41] on p "Certificate [PHONE_NUMBER]" at bounding box center [378, 44] width 314 height 25
copy p "[PHONE_NUMBER]"
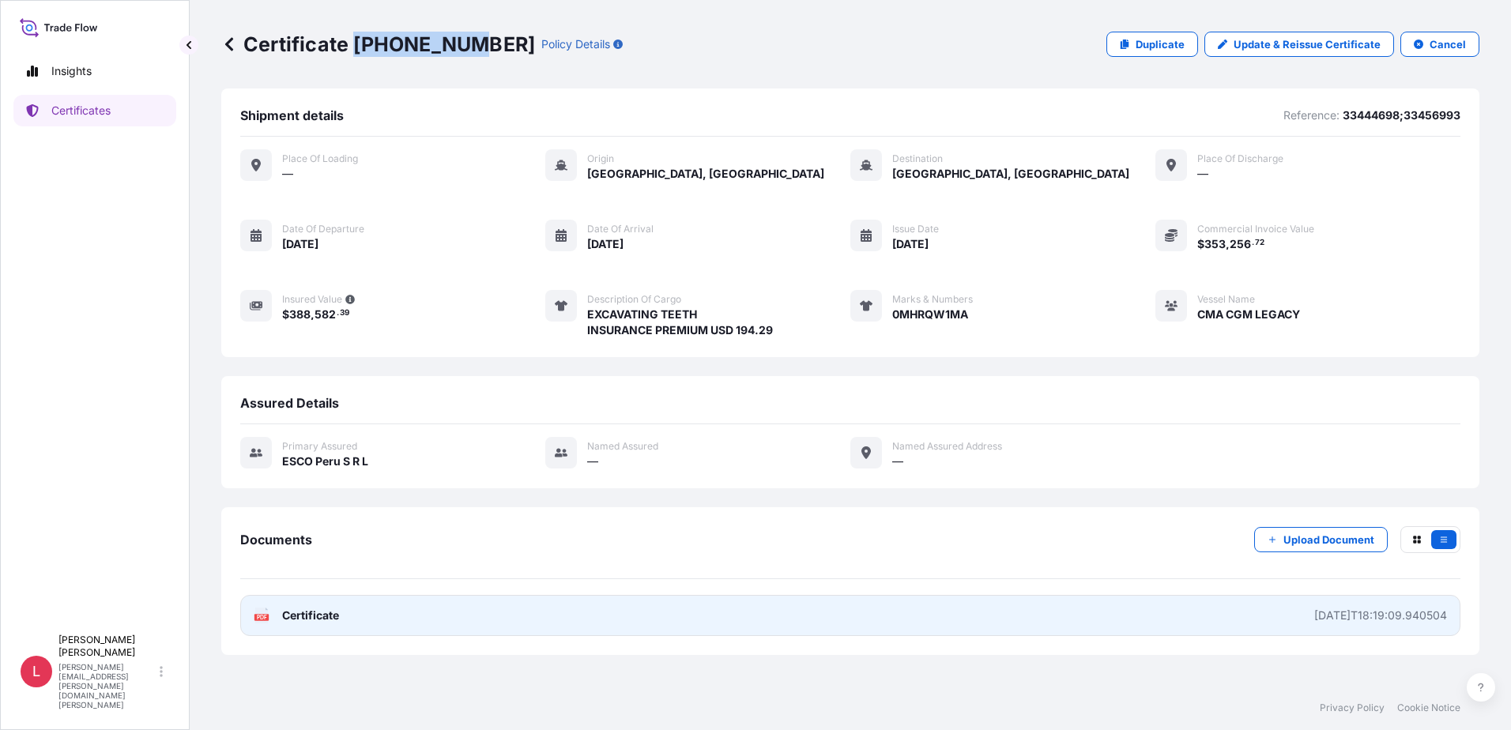
click at [306, 616] on span "Certificate" at bounding box center [310, 616] width 57 height 16
